Goal: Information Seeking & Learning: Learn about a topic

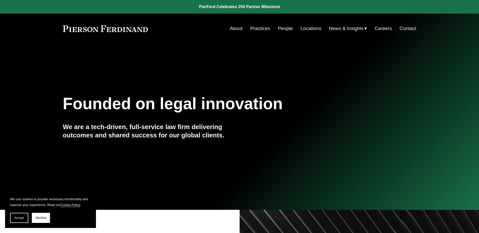
click at [285, 27] on link "People" at bounding box center [284, 29] width 15 height 10
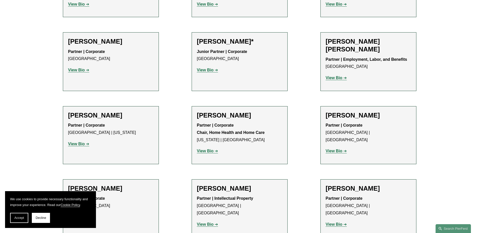
scroll to position [353, 0]
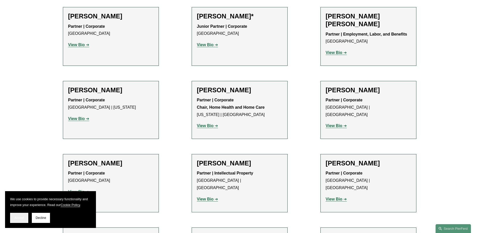
drag, startPoint x: 22, startPoint y: 214, endPoint x: 25, endPoint y: 214, distance: 2.8
click at [22, 214] on button "Accept" at bounding box center [19, 218] width 18 height 10
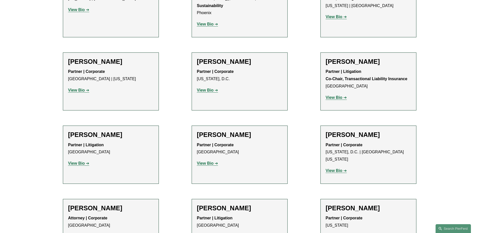
scroll to position [6159, 0]
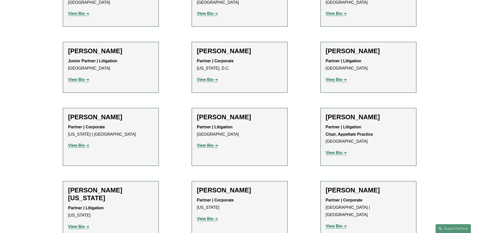
scroll to position [6295, 0]
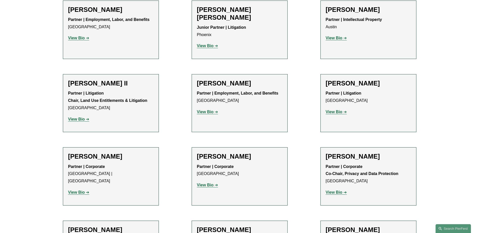
scroll to position [631, 0]
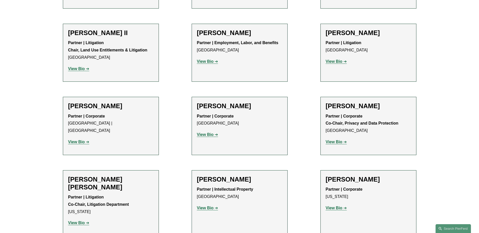
click at [75, 67] on strong "View Bio" at bounding box center [76, 69] width 17 height 4
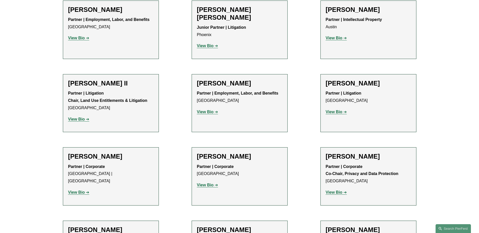
scroll to position [555, 0]
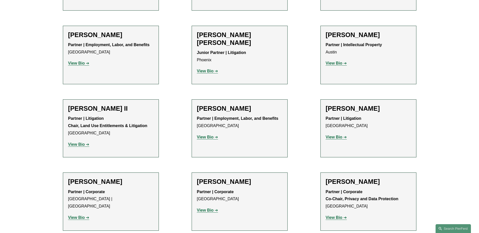
click at [337, 61] on strong "View Bio" at bounding box center [333, 63] width 17 height 4
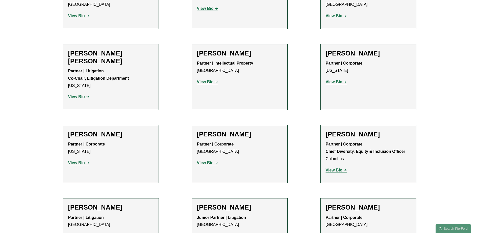
scroll to position [681, 0]
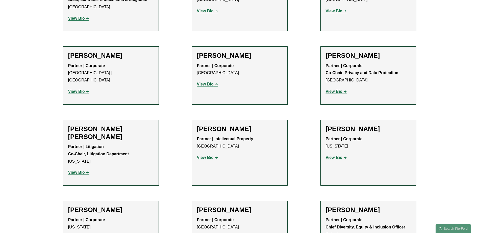
click at [209, 81] on p "View Bio" at bounding box center [239, 84] width 85 height 7
click at [210, 82] on strong "View Bio" at bounding box center [205, 84] width 17 height 4
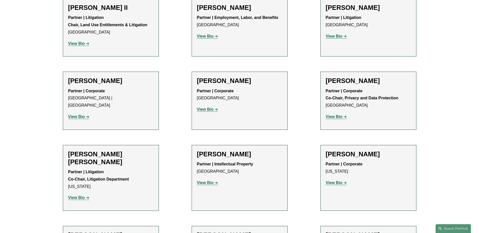
scroll to position [631, 0]
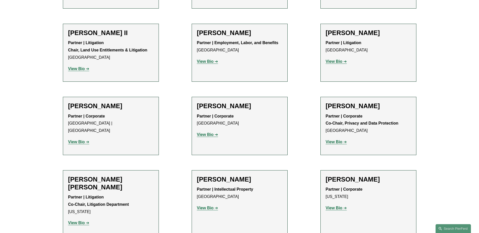
click at [336, 140] on strong "View Bio" at bounding box center [333, 142] width 17 height 4
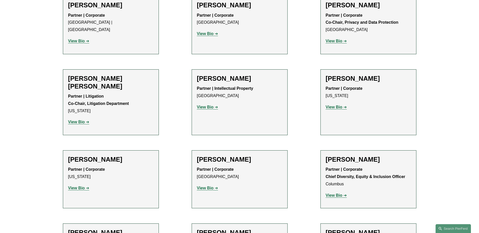
scroll to position [782, 0]
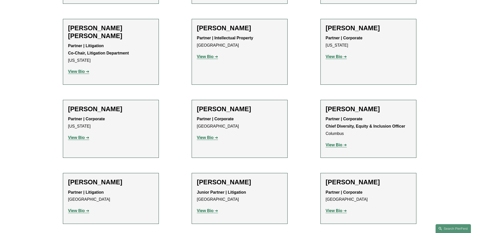
click at [337, 209] on strong "View Bio" at bounding box center [333, 211] width 17 height 4
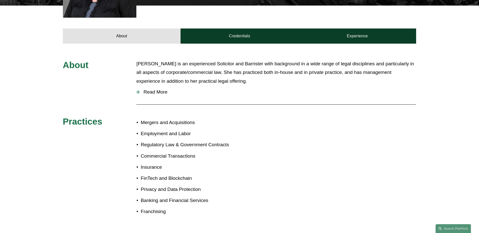
scroll to position [227, 0]
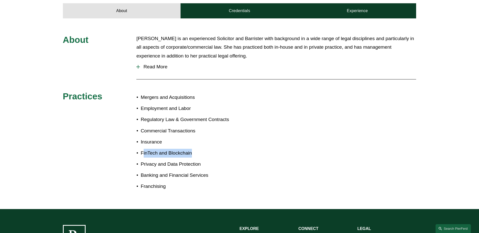
drag, startPoint x: 143, startPoint y: 147, endPoint x: 205, endPoint y: 147, distance: 61.6
click at [205, 149] on p "FinTech and Blockchain" at bounding box center [190, 153] width 99 height 9
drag, startPoint x: 205, startPoint y: 147, endPoint x: 185, endPoint y: 156, distance: 21.8
click at [188, 151] on p "FinTech and Blockchain" at bounding box center [190, 153] width 99 height 9
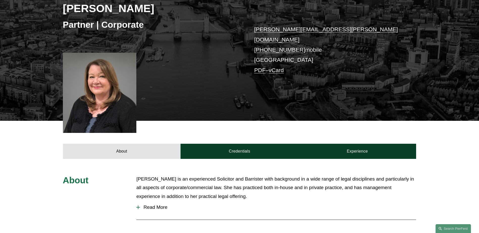
scroll to position [0, 0]
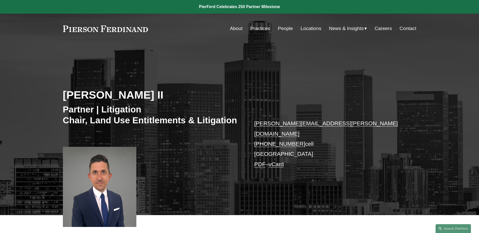
scroll to position [101, 0]
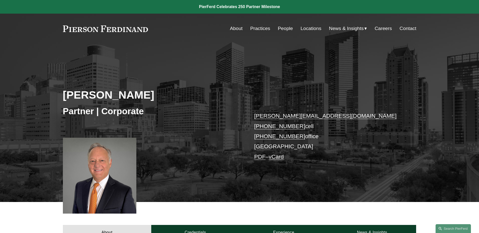
scroll to position [50, 0]
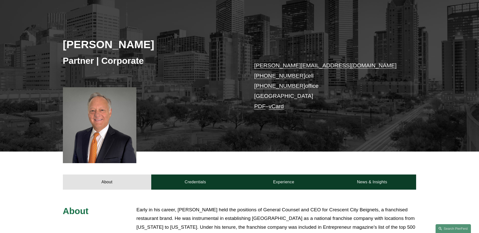
click at [110, 125] on div at bounding box center [100, 125] width 74 height 76
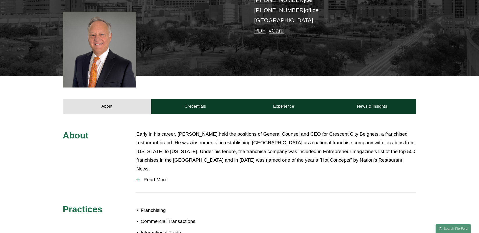
scroll to position [151, 0]
